Goal: Information Seeking & Learning: Understand process/instructions

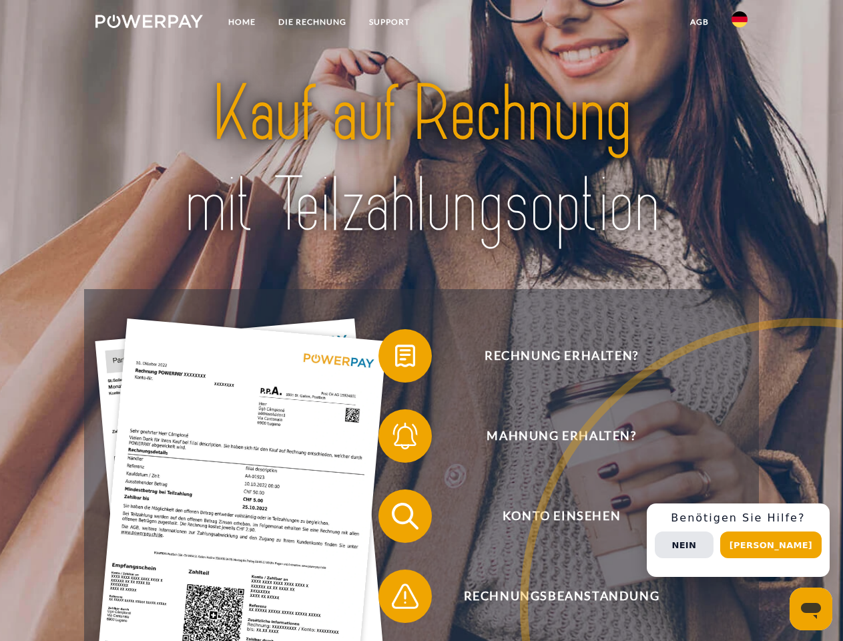
click at [149, 23] on img at bounding box center [148, 21] width 107 height 13
click at [740, 23] on img at bounding box center [740, 19] width 16 height 16
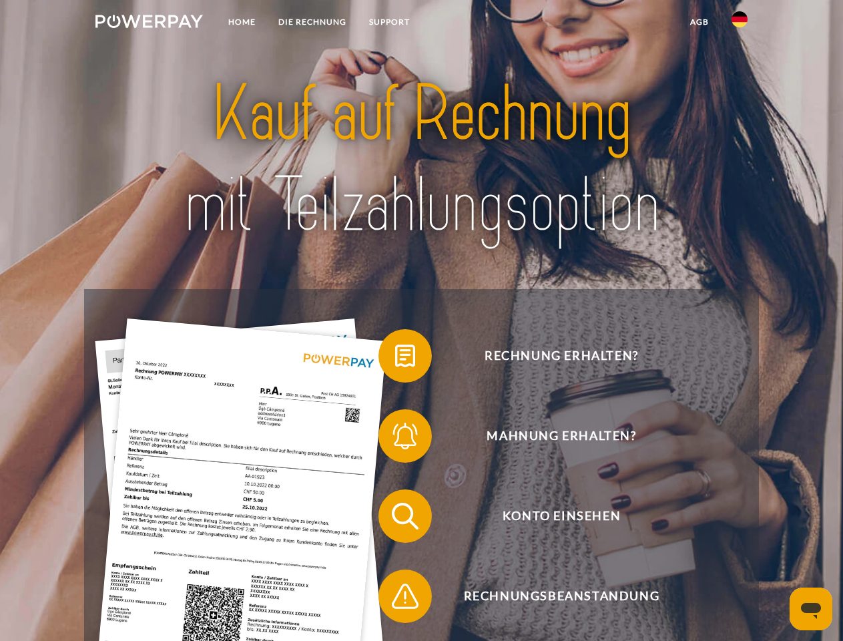
click at [699, 22] on link "agb" at bounding box center [699, 22] width 41 height 24
click at [395, 359] on span at bounding box center [385, 355] width 67 height 67
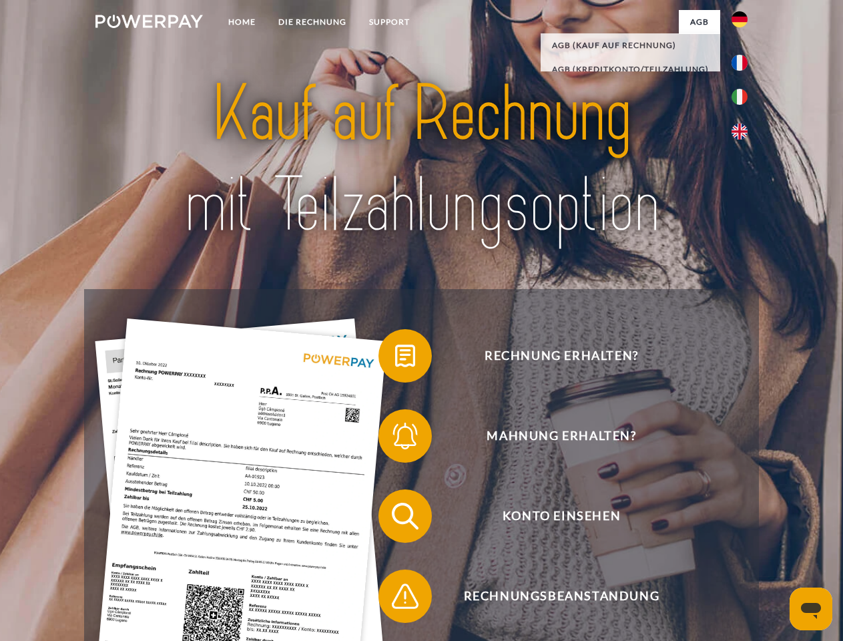
click at [395, 439] on div "Rechnung erhalten? Mahnung erhalten? Konto einsehen" at bounding box center [421, 556] width 674 height 534
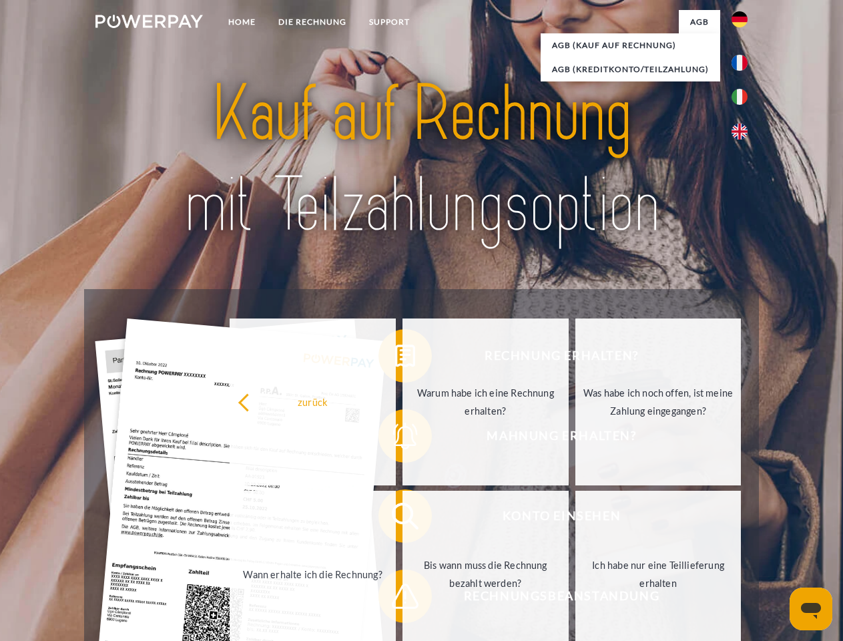
click at [403, 519] on link "Bis wann muss die Rechnung bezahlt werden?" at bounding box center [486, 574] width 166 height 167
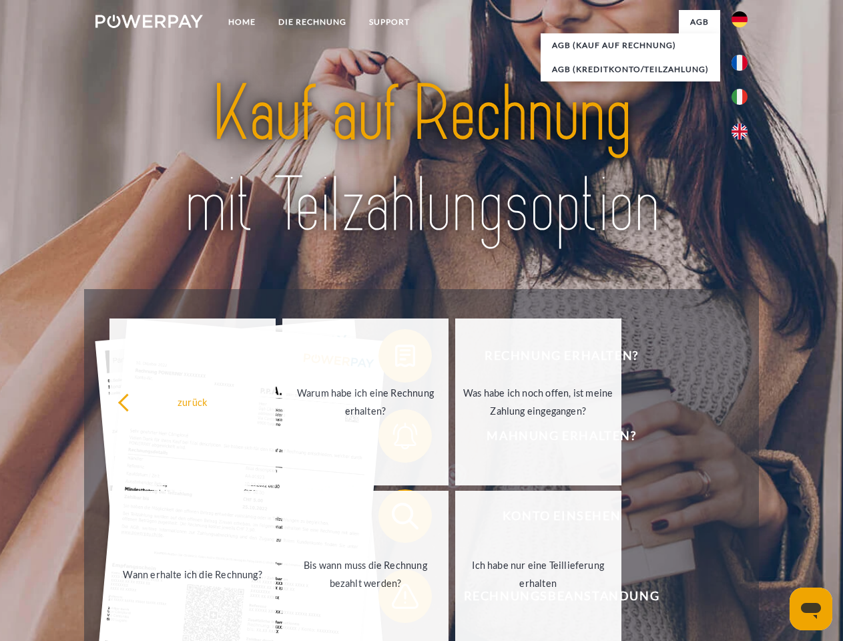
click at [395, 599] on div "Rechnung erhalten? Mahnung erhalten? Konto einsehen" at bounding box center [421, 556] width 674 height 534
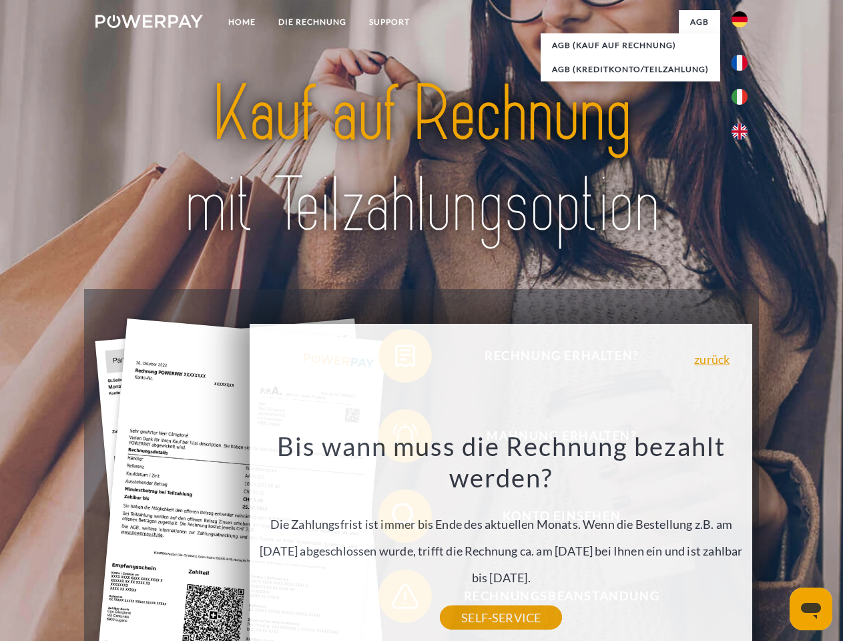
click at [743, 540] on div "Rechnung erhalten? Mahnung erhalten? Konto einsehen" at bounding box center [421, 556] width 674 height 534
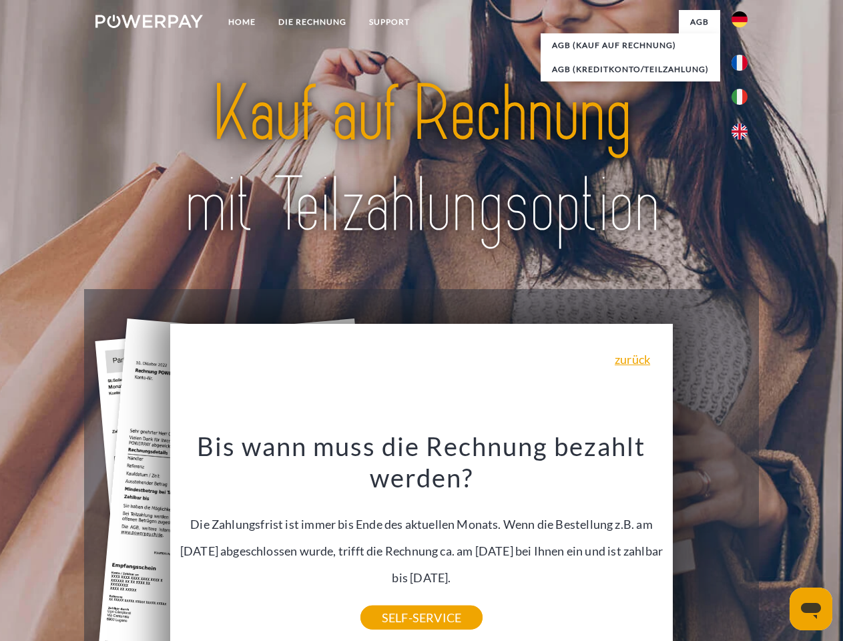
click at [710, 543] on span "Konto einsehen" at bounding box center [561, 515] width 327 height 53
click at [776, 545] on header "Home DIE RECHNUNG SUPPORT" at bounding box center [421, 461] width 843 height 922
